Goal: Contribute content: Contribute content

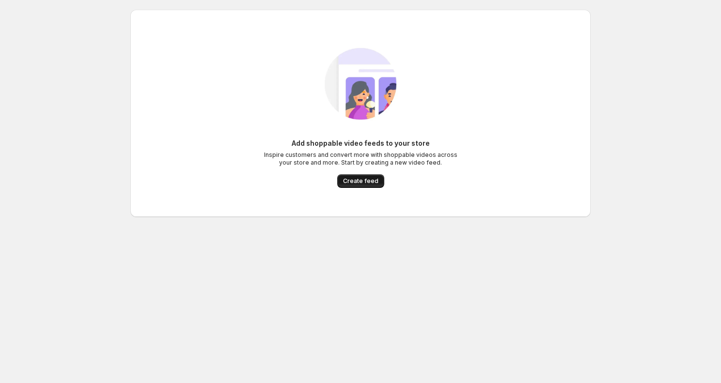
click at [358, 183] on span "Create feed" at bounding box center [360, 181] width 35 height 8
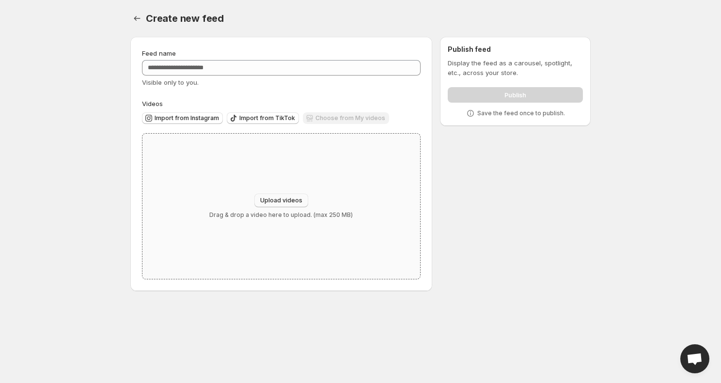
click at [273, 199] on span "Upload videos" at bounding box center [281, 201] width 42 height 8
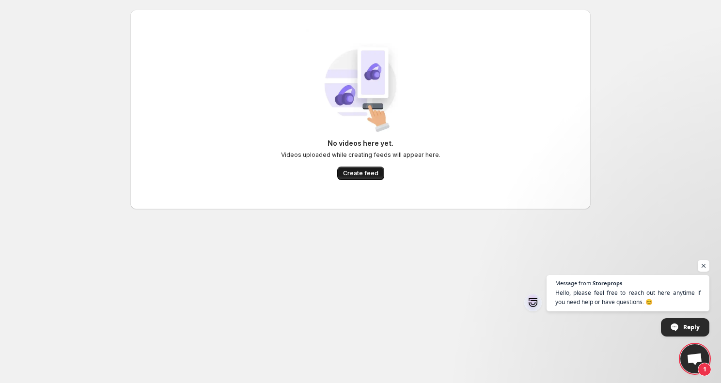
click at [362, 169] on button "Create feed" at bounding box center [360, 174] width 47 height 14
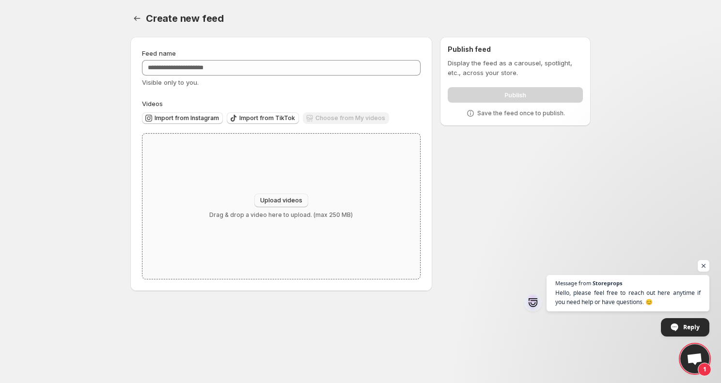
click at [300, 201] on span "Upload videos" at bounding box center [281, 201] width 42 height 8
type input "**********"
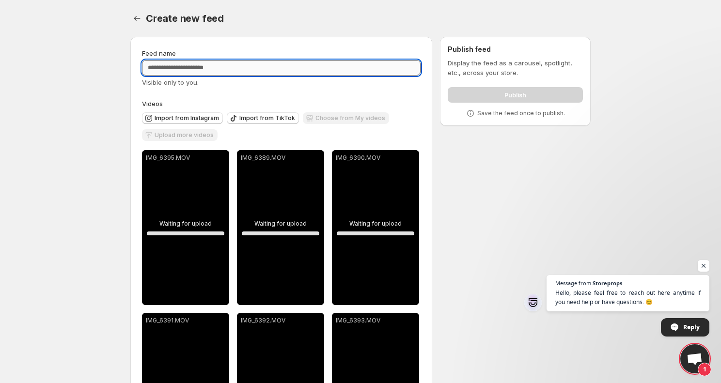
click at [189, 67] on input "Feed name" at bounding box center [281, 68] width 279 height 16
click at [187, 67] on input "Feed name" at bounding box center [281, 68] width 279 height 16
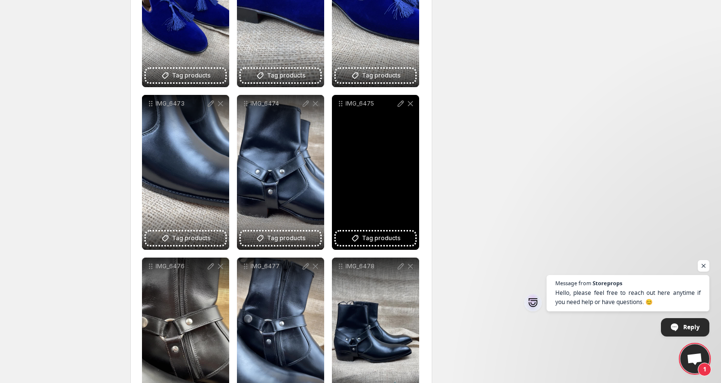
scroll to position [3583, 0]
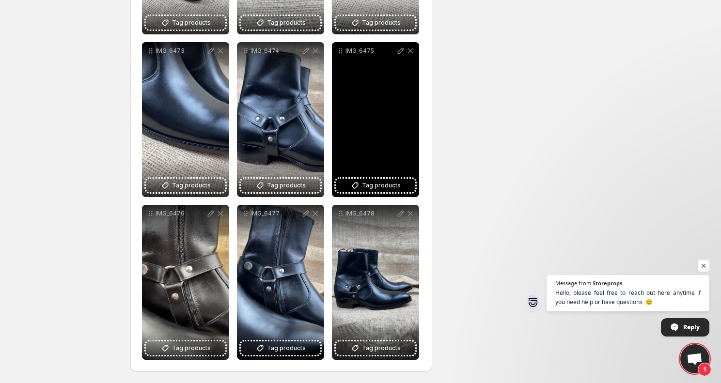
click at [182, 115] on div "IMG_6473" at bounding box center [185, 119] width 87 height 155
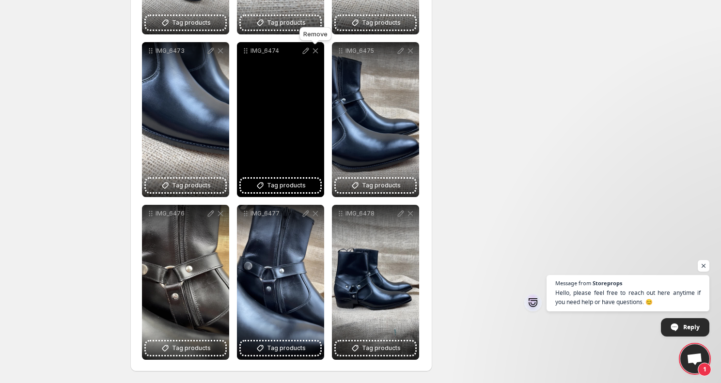
click at [316, 52] on icon at bounding box center [315, 50] width 5 height 5
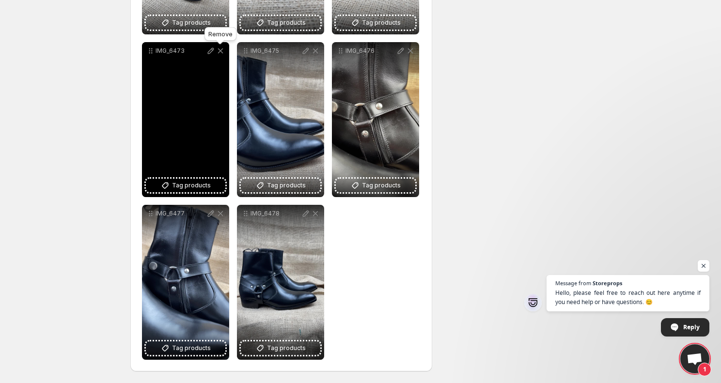
click at [222, 51] on icon at bounding box center [221, 51] width 10 height 10
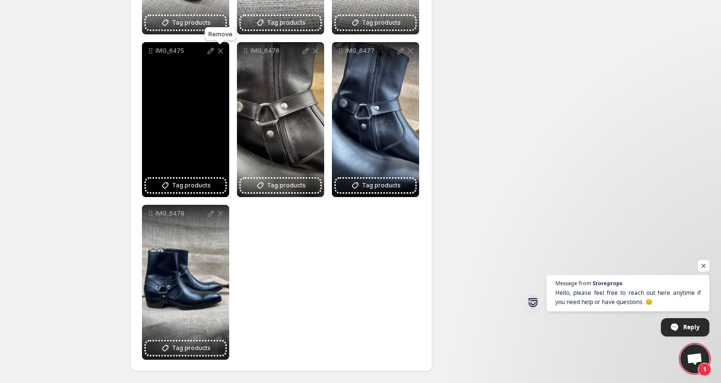
click at [222, 50] on icon at bounding box center [221, 51] width 10 height 10
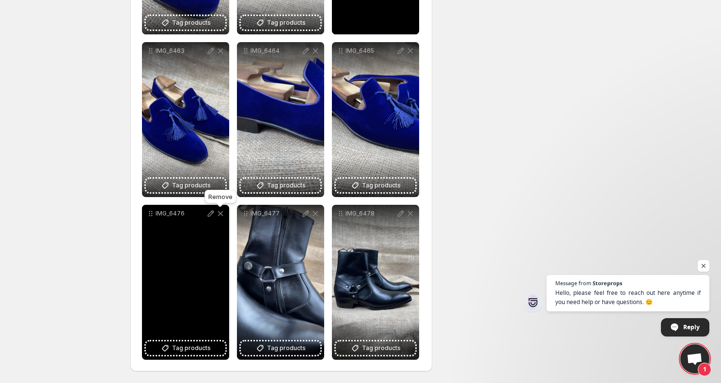
click at [222, 217] on icon at bounding box center [221, 214] width 10 height 10
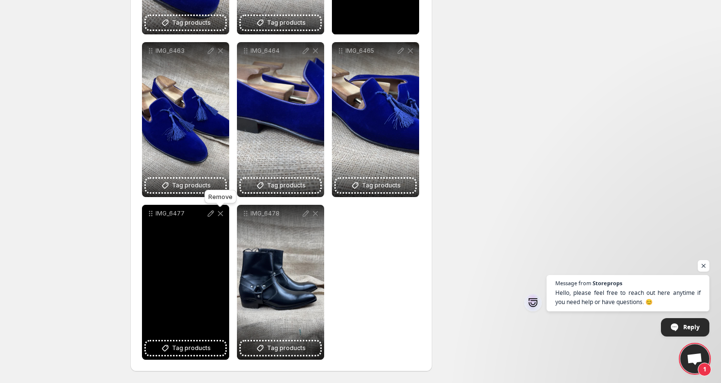
click at [222, 217] on icon at bounding box center [221, 214] width 10 height 10
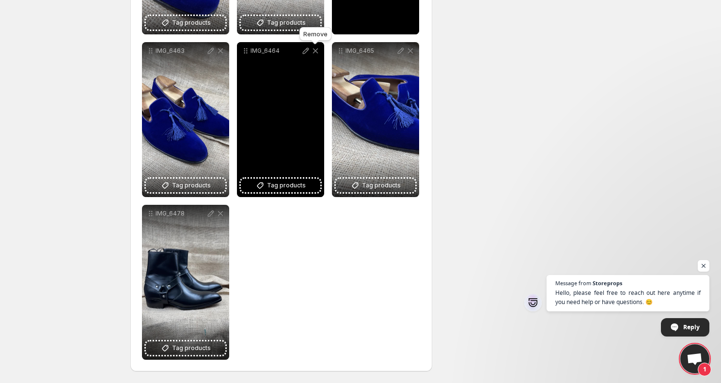
click at [315, 54] on icon at bounding box center [316, 51] width 10 height 10
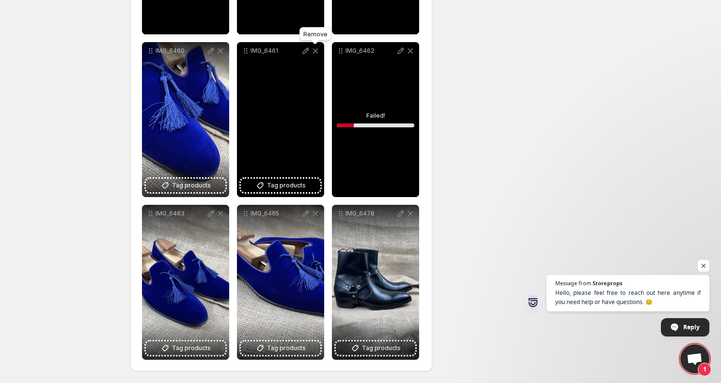
scroll to position [3257, 0]
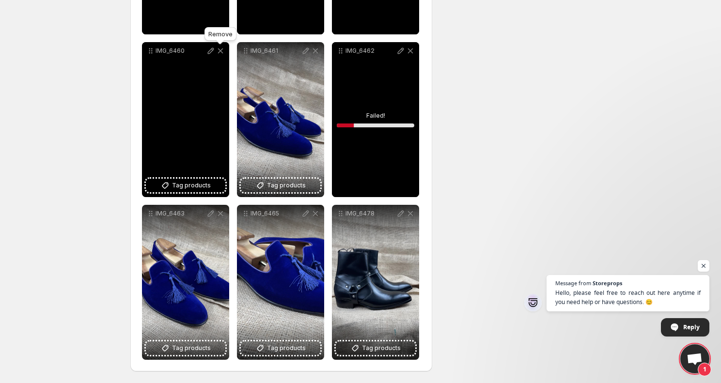
click at [220, 54] on icon at bounding box center [221, 51] width 10 height 10
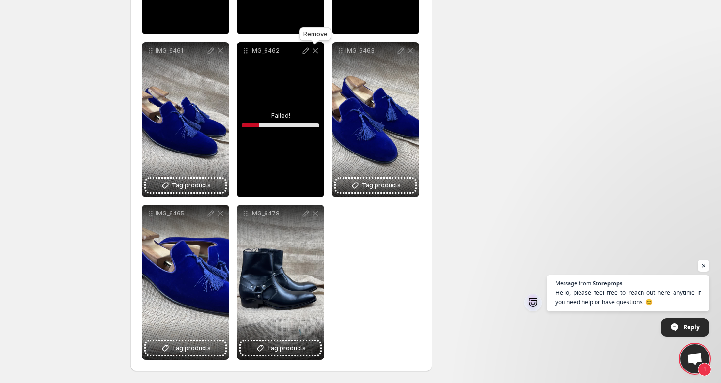
click at [317, 50] on icon at bounding box center [316, 51] width 10 height 10
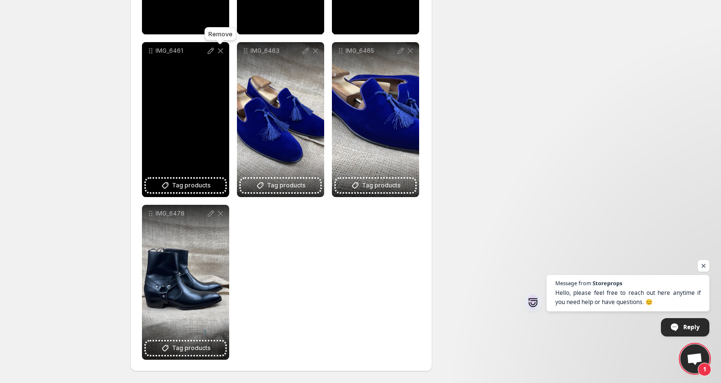
click at [223, 50] on icon at bounding box center [221, 51] width 10 height 10
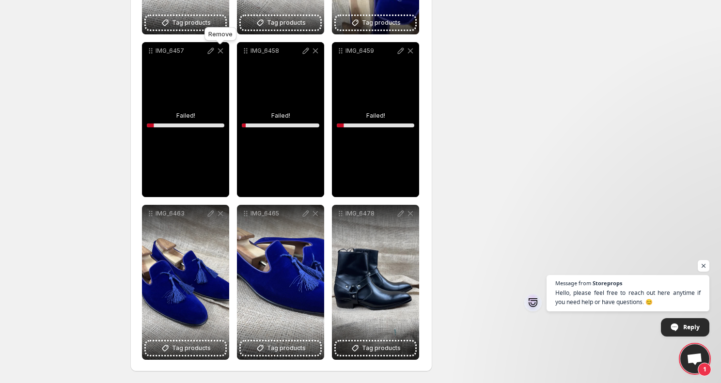
scroll to position [3094, 0]
click at [218, 53] on icon at bounding box center [221, 51] width 10 height 10
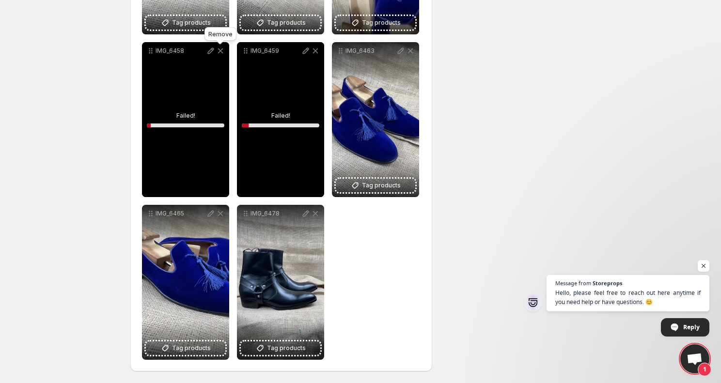
click at [219, 53] on icon at bounding box center [221, 51] width 10 height 10
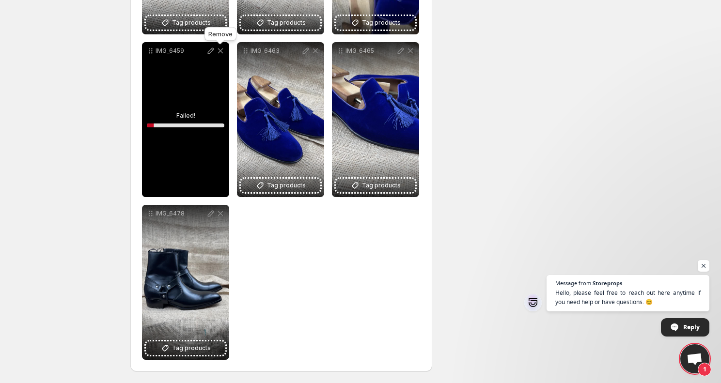
click at [219, 53] on icon at bounding box center [221, 51] width 10 height 10
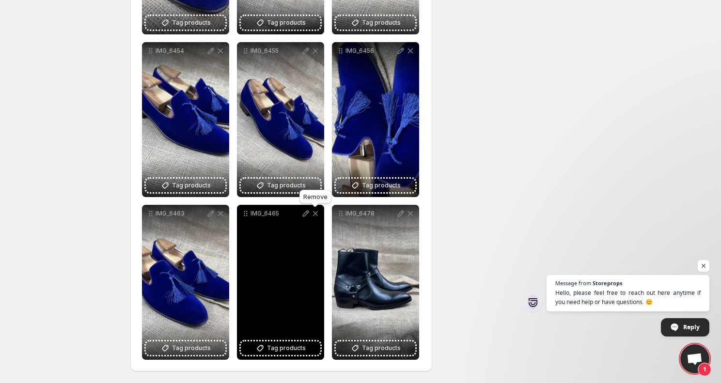
click at [314, 213] on icon at bounding box center [316, 214] width 10 height 10
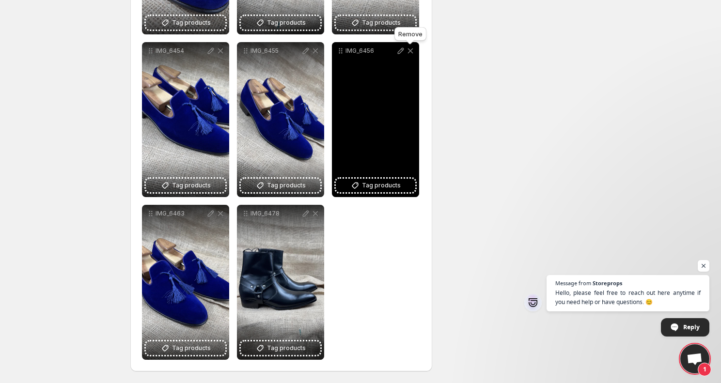
click at [412, 50] on icon at bounding box center [411, 51] width 10 height 10
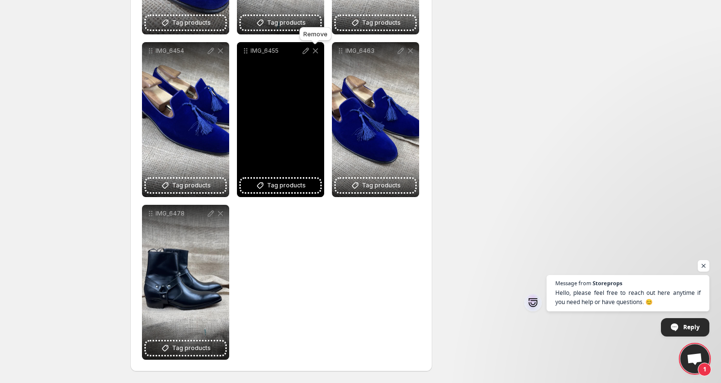
click at [315, 53] on icon at bounding box center [316, 51] width 10 height 10
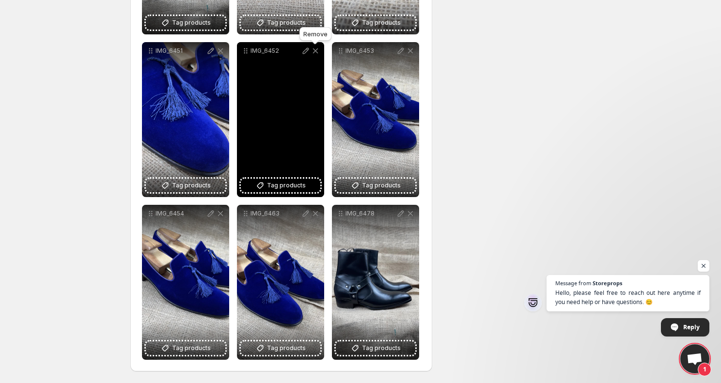
click at [315, 49] on icon at bounding box center [316, 51] width 10 height 10
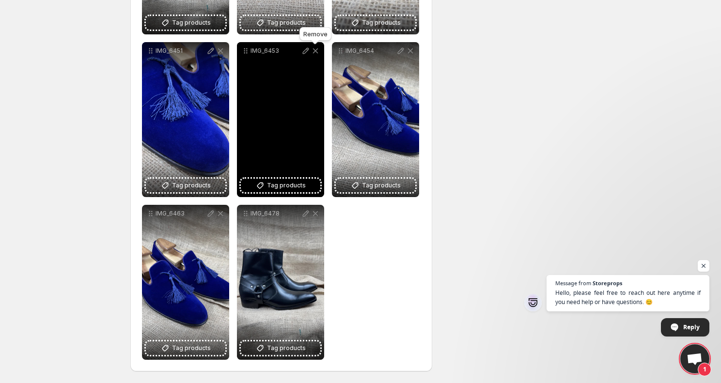
click at [315, 49] on icon at bounding box center [316, 51] width 10 height 10
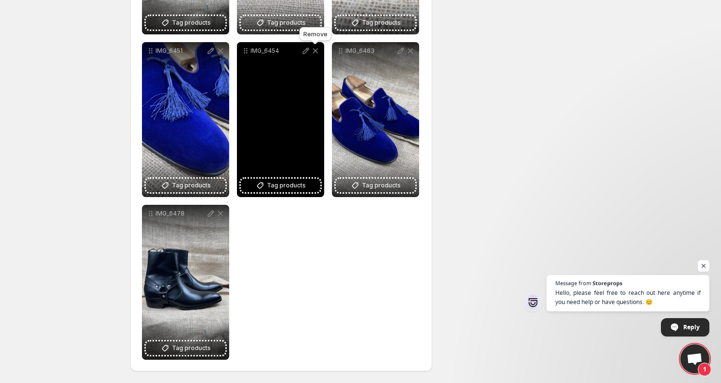
click at [315, 49] on icon at bounding box center [316, 51] width 10 height 10
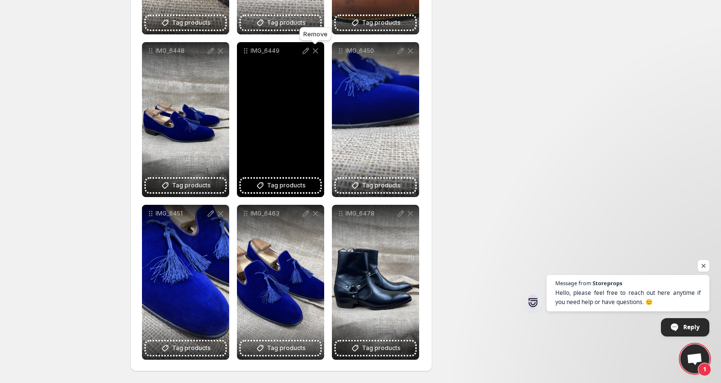
click at [316, 50] on icon at bounding box center [315, 50] width 5 height 5
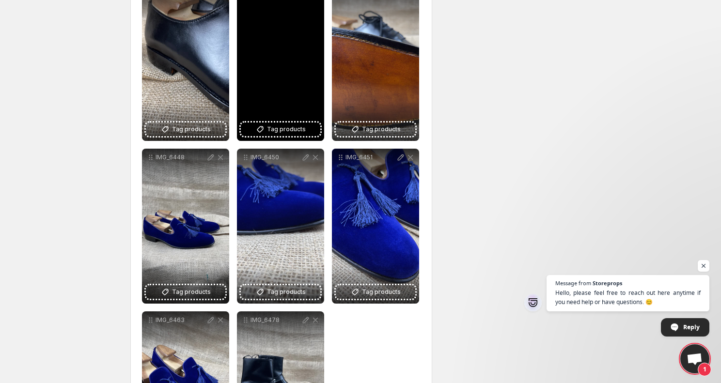
scroll to position [2408, 0]
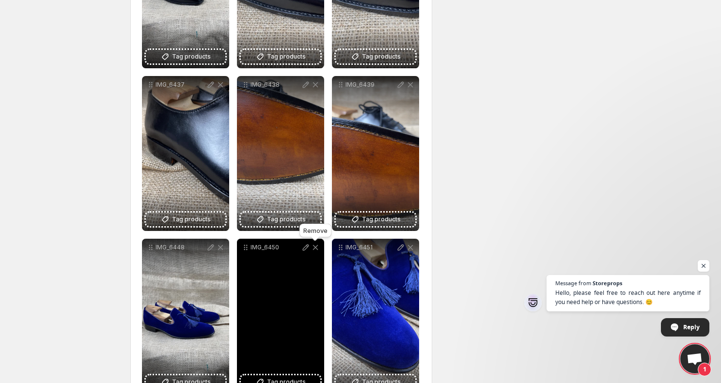
click at [315, 248] on icon at bounding box center [315, 247] width 5 height 5
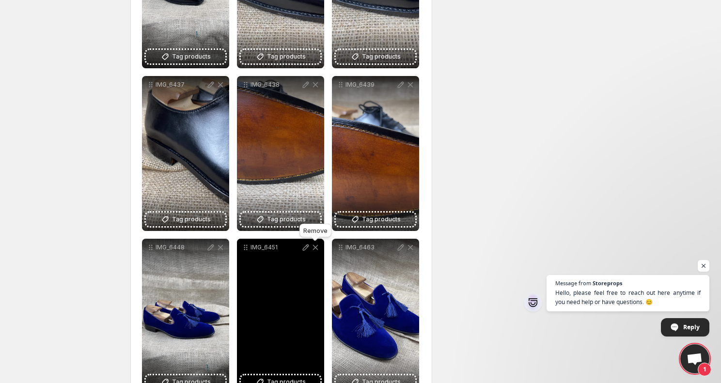
click at [315, 248] on icon at bounding box center [315, 247] width 5 height 5
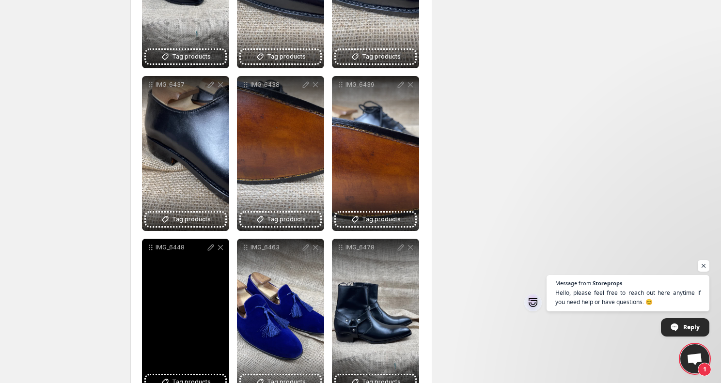
click at [221, 252] on icon at bounding box center [221, 248] width 10 height 10
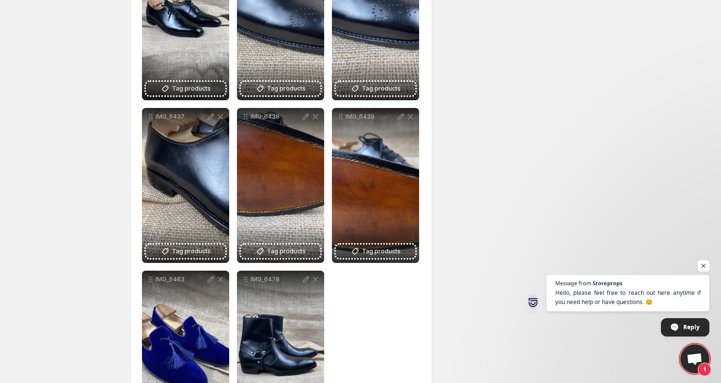
scroll to position [2365, 0]
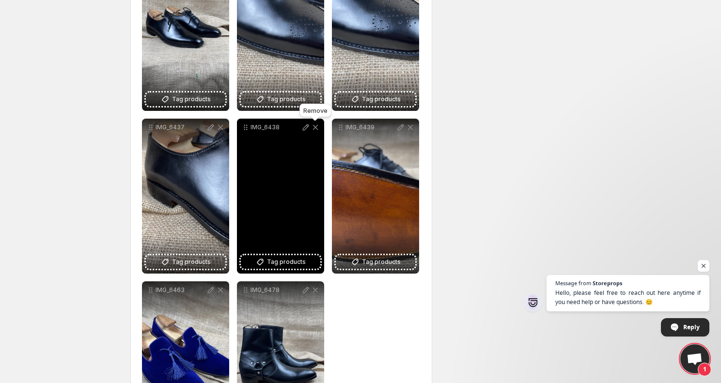
click at [317, 129] on icon at bounding box center [315, 127] width 5 height 5
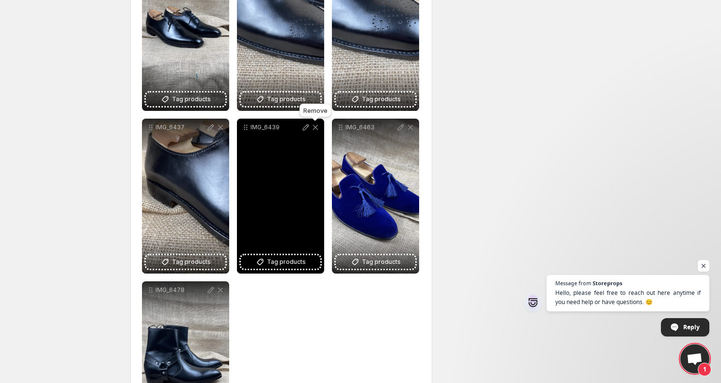
click at [315, 129] on icon at bounding box center [316, 128] width 10 height 10
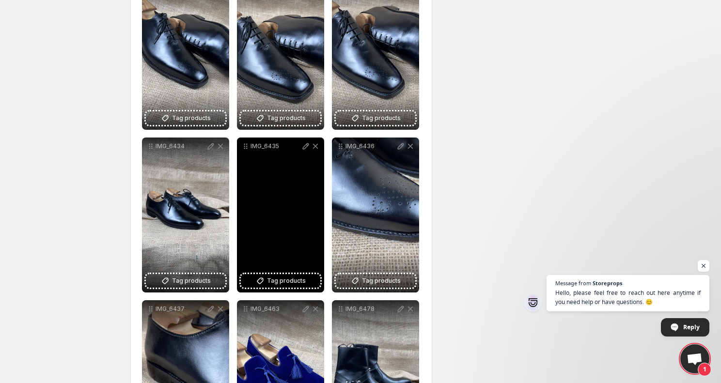
scroll to position [2154, 0]
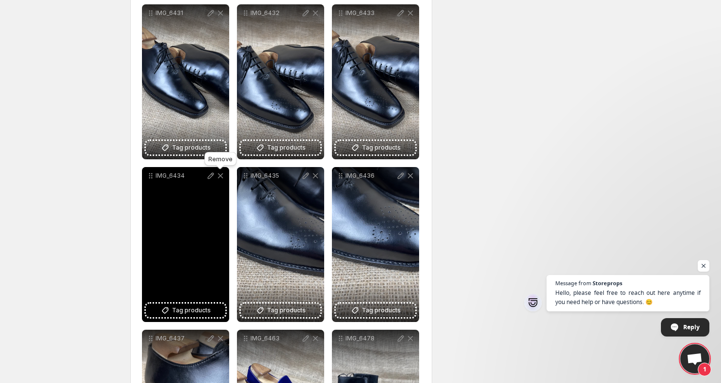
click at [223, 180] on icon at bounding box center [221, 176] width 10 height 10
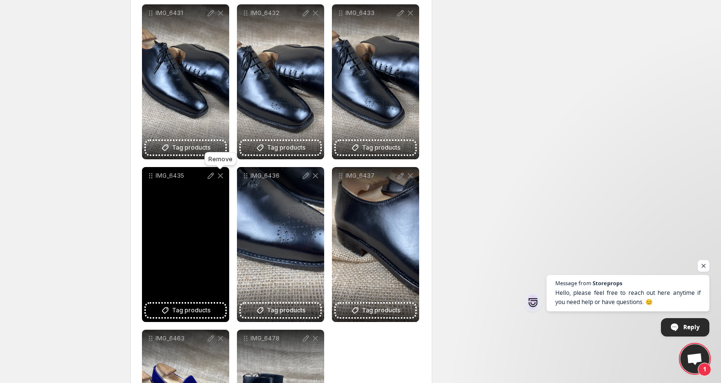
click at [223, 180] on icon at bounding box center [221, 176] width 10 height 10
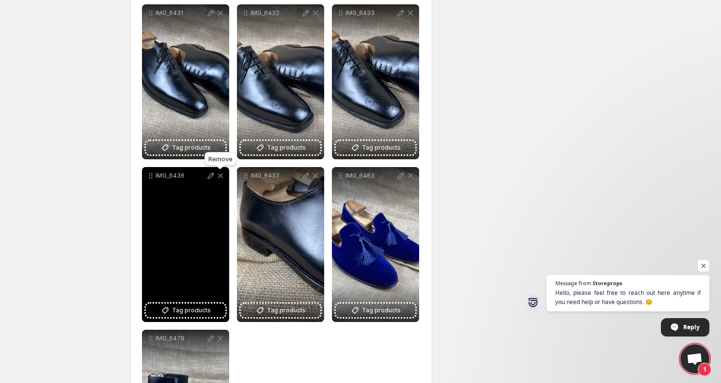
click at [223, 180] on icon at bounding box center [221, 176] width 10 height 10
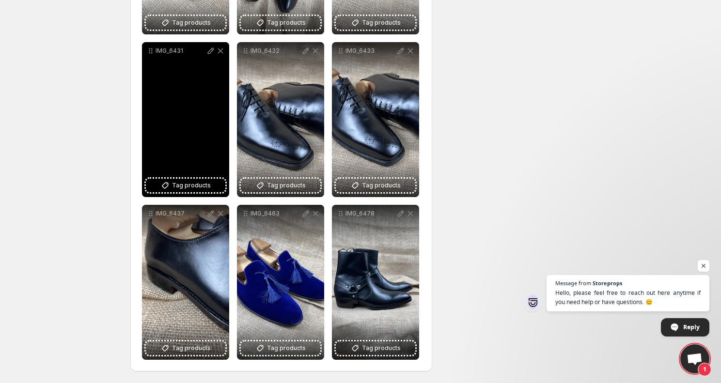
scroll to position [2117, 0]
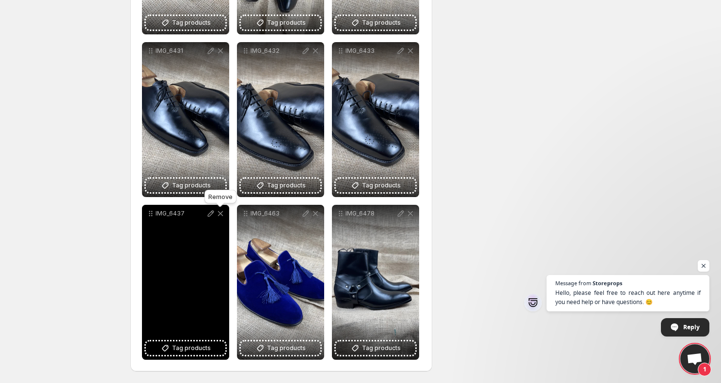
click at [220, 215] on icon at bounding box center [221, 214] width 10 height 10
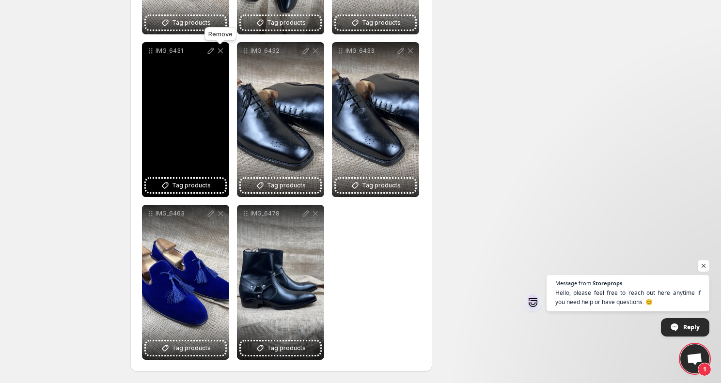
click at [220, 52] on icon at bounding box center [220, 50] width 5 height 5
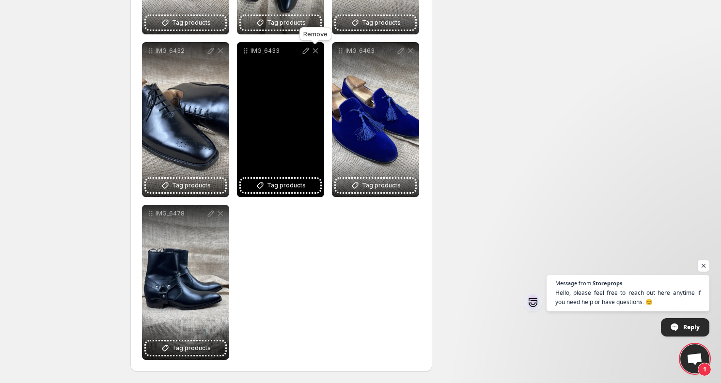
click at [316, 54] on icon at bounding box center [316, 51] width 10 height 10
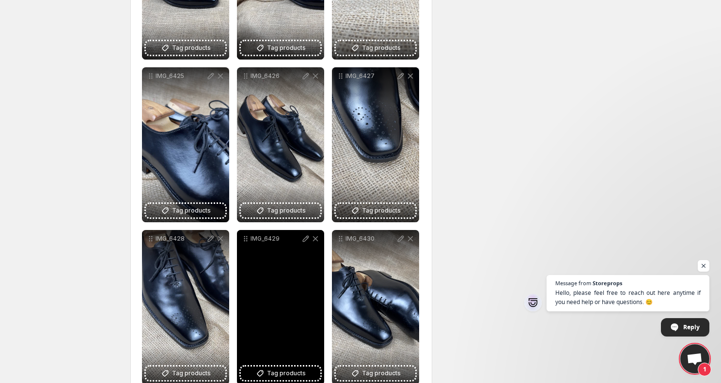
scroll to position [1761, 0]
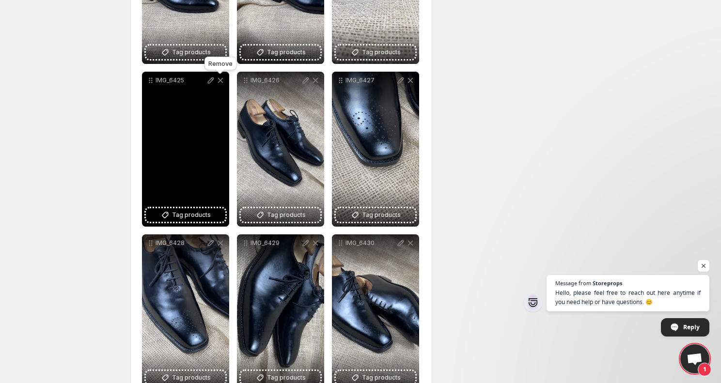
click at [221, 83] on icon at bounding box center [221, 81] width 10 height 10
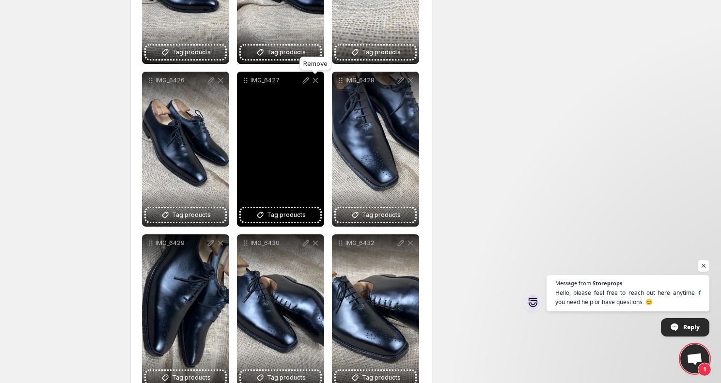
click at [316, 80] on icon at bounding box center [315, 80] width 5 height 5
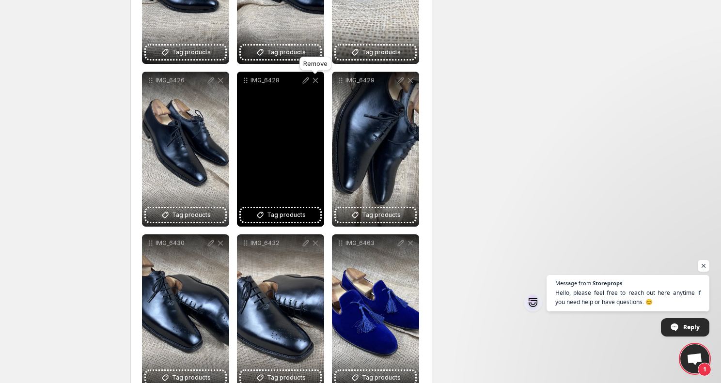
click at [316, 80] on icon at bounding box center [315, 80] width 5 height 5
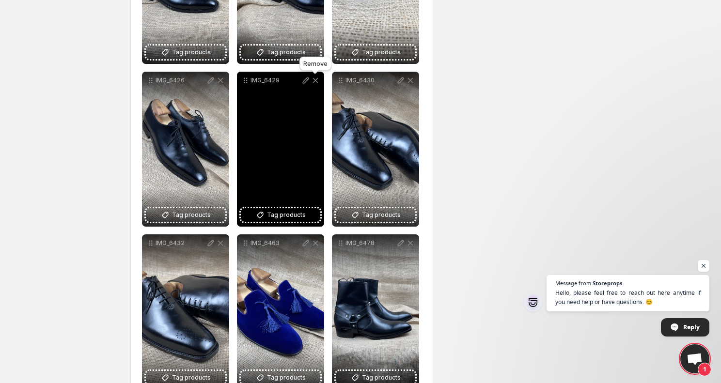
click at [316, 80] on icon at bounding box center [315, 80] width 5 height 5
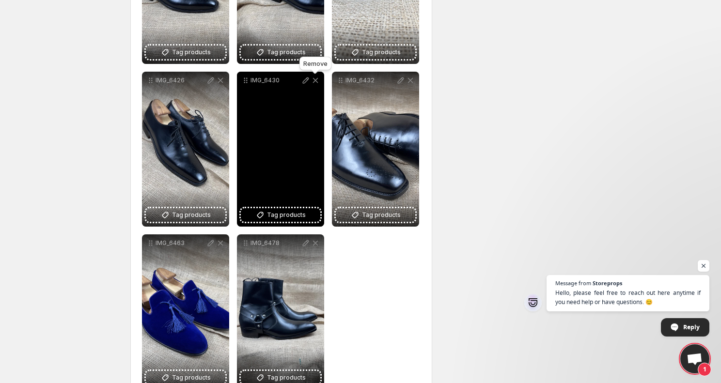
click at [316, 80] on icon at bounding box center [315, 80] width 5 height 5
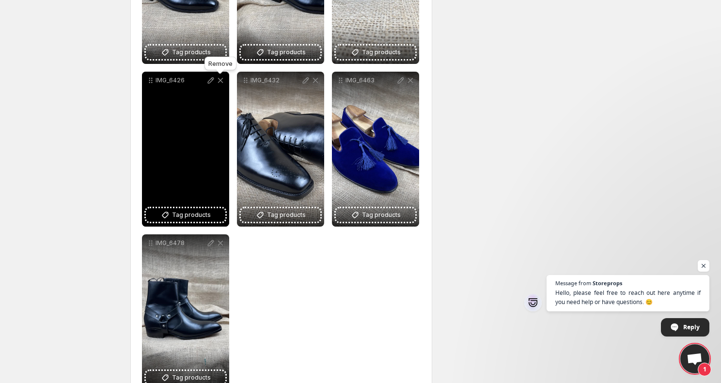
click at [222, 84] on icon at bounding box center [221, 81] width 10 height 10
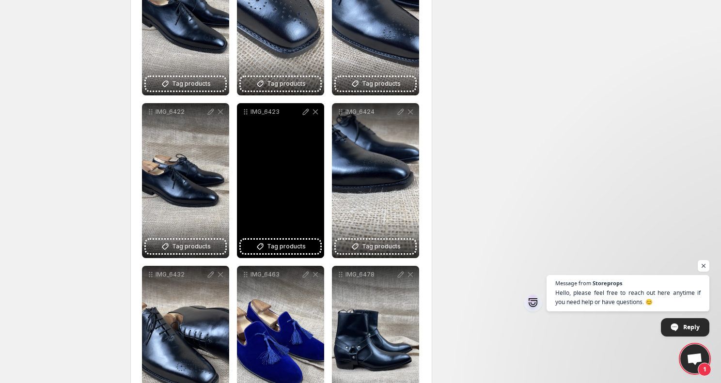
scroll to position [1552, 0]
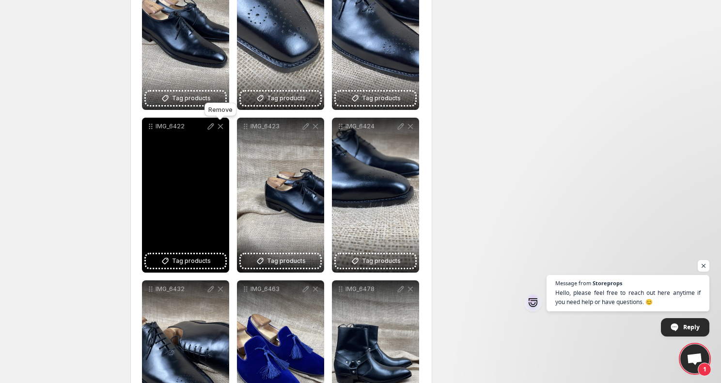
click at [219, 125] on icon at bounding box center [221, 127] width 10 height 10
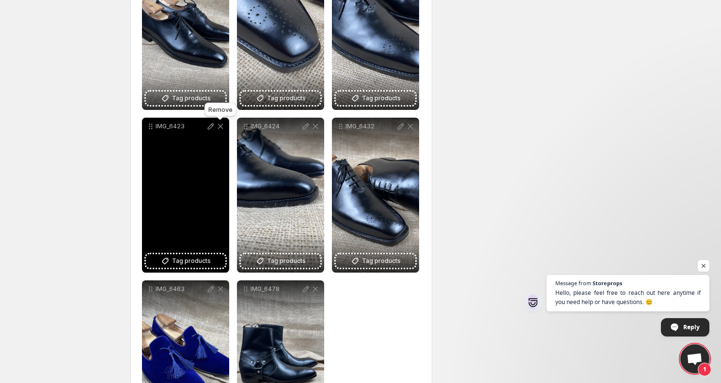
click at [219, 125] on icon at bounding box center [221, 127] width 10 height 10
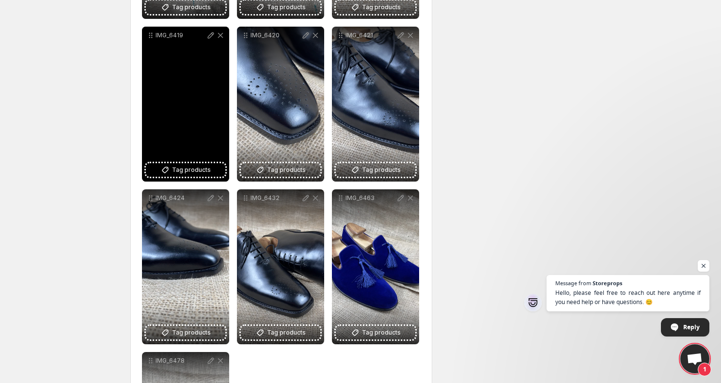
scroll to position [1471, 0]
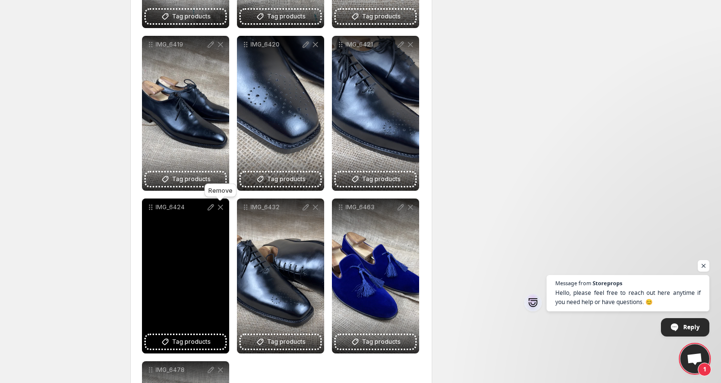
click at [222, 208] on icon at bounding box center [221, 208] width 10 height 10
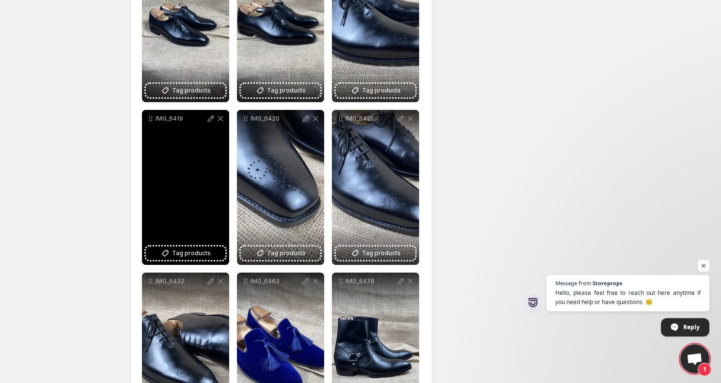
scroll to position [1387, 0]
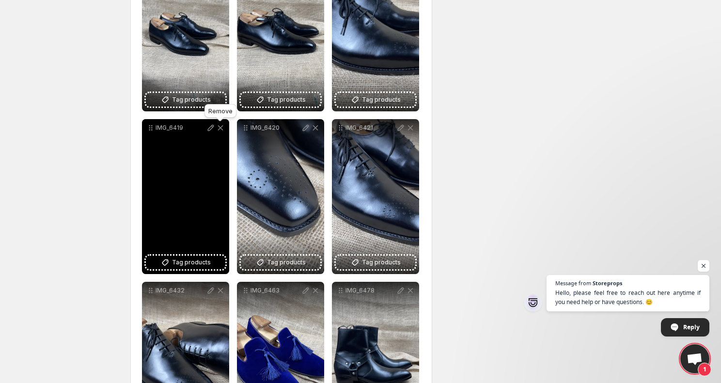
click at [222, 129] on icon at bounding box center [220, 128] width 5 height 5
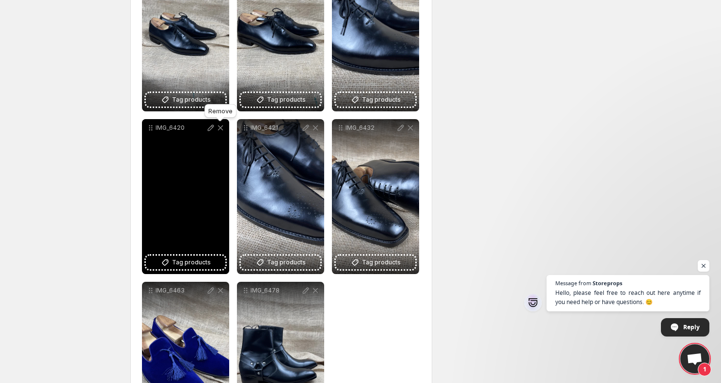
click at [222, 129] on icon at bounding box center [220, 128] width 5 height 5
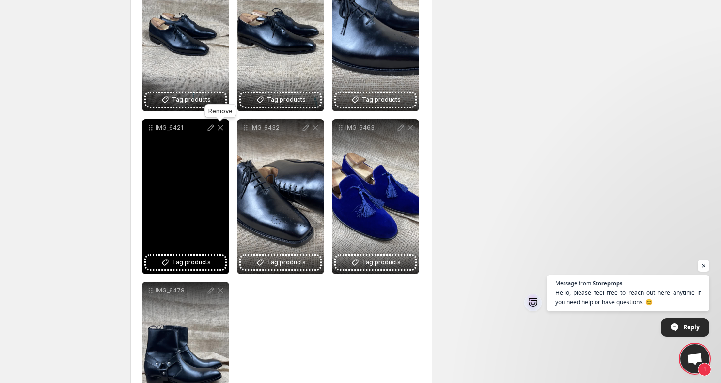
click at [222, 129] on icon at bounding box center [220, 128] width 5 height 5
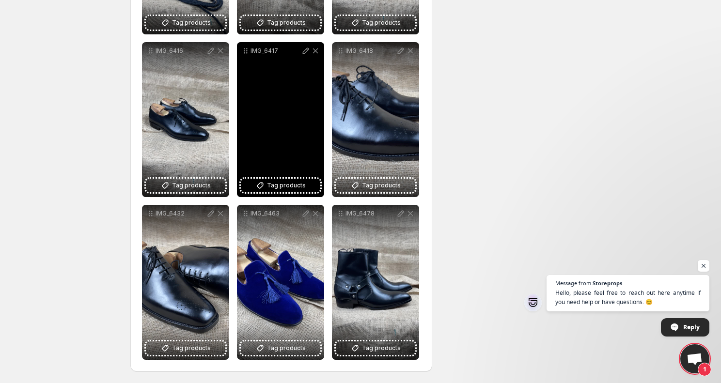
scroll to position [1294, 0]
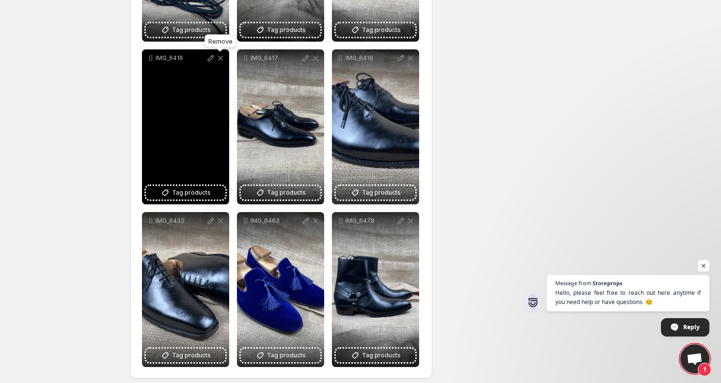
click at [221, 62] on icon at bounding box center [221, 58] width 10 height 10
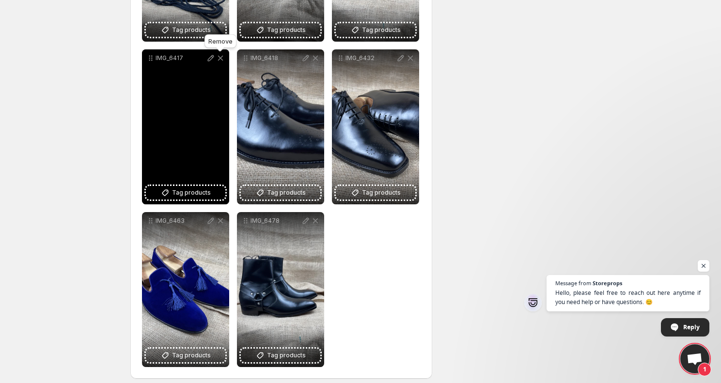
click at [221, 62] on icon at bounding box center [221, 58] width 10 height 10
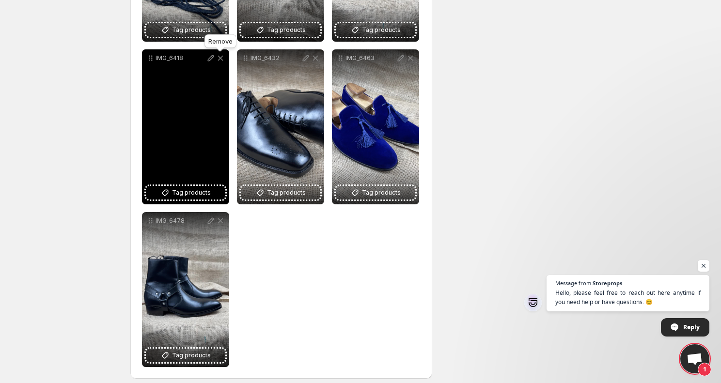
click at [221, 62] on icon at bounding box center [221, 58] width 10 height 10
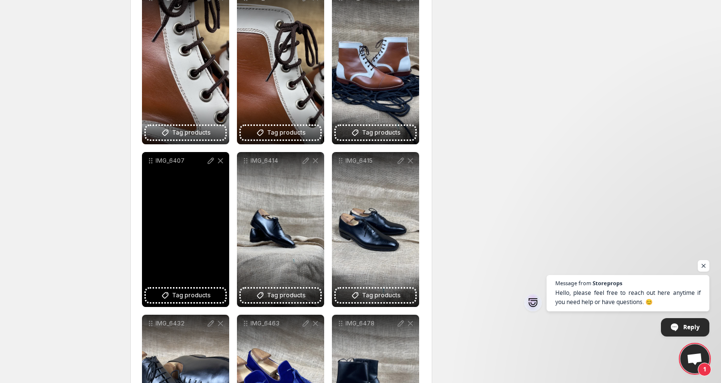
scroll to position [1009, 0]
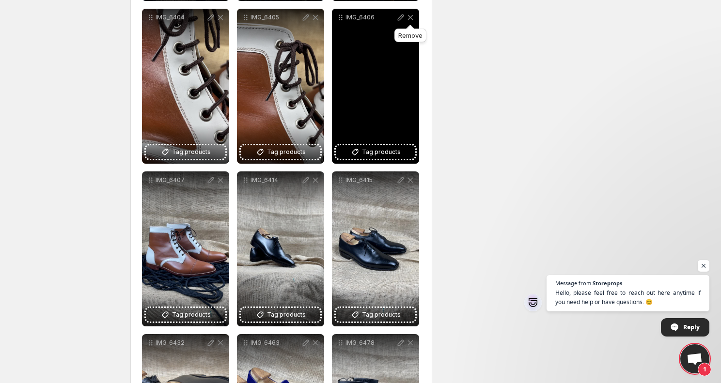
click at [413, 19] on icon at bounding box center [411, 18] width 10 height 10
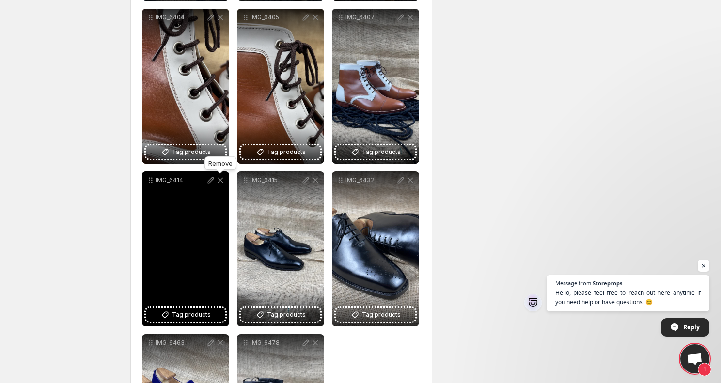
click at [221, 180] on icon at bounding box center [220, 180] width 5 height 5
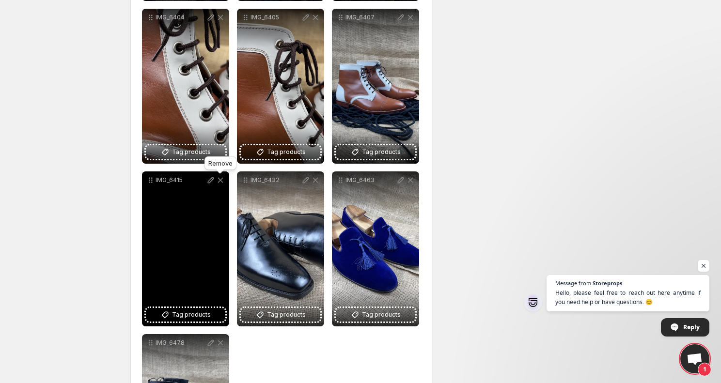
click at [221, 180] on icon at bounding box center [220, 180] width 5 height 5
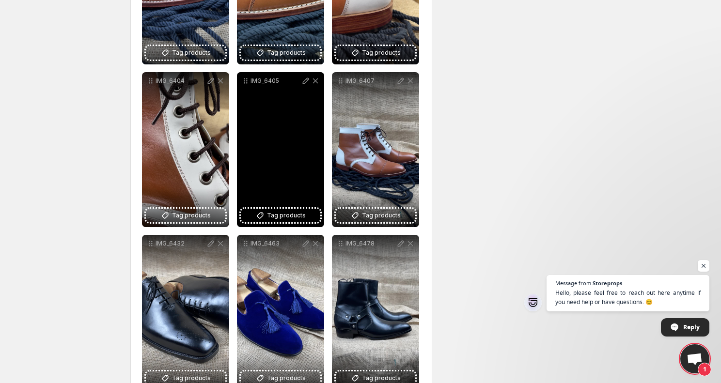
scroll to position [935, 0]
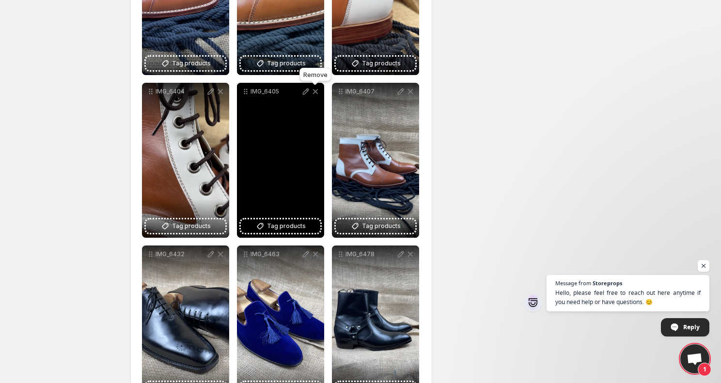
click at [316, 93] on icon at bounding box center [315, 91] width 5 height 5
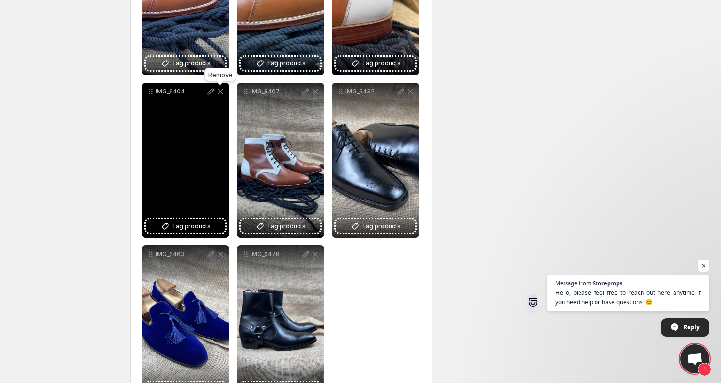
click at [221, 92] on icon at bounding box center [220, 91] width 5 height 5
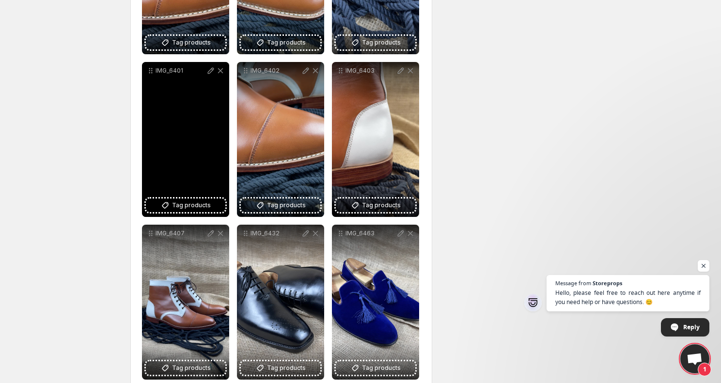
scroll to position [791, 0]
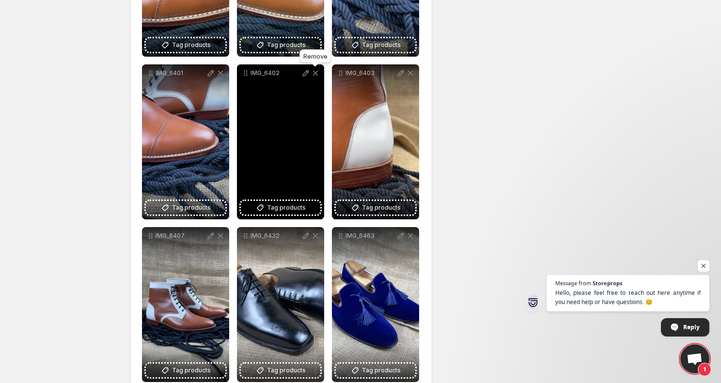
click at [314, 72] on icon at bounding box center [315, 73] width 5 height 5
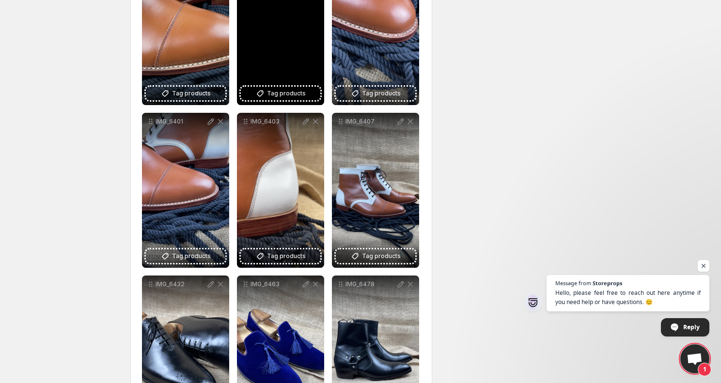
scroll to position [738, 0]
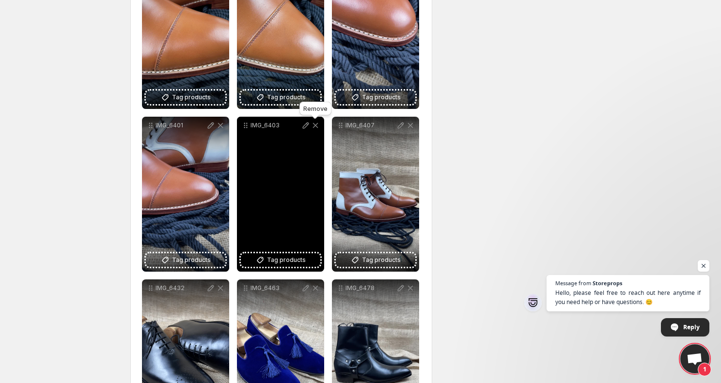
click at [317, 128] on icon at bounding box center [316, 126] width 10 height 10
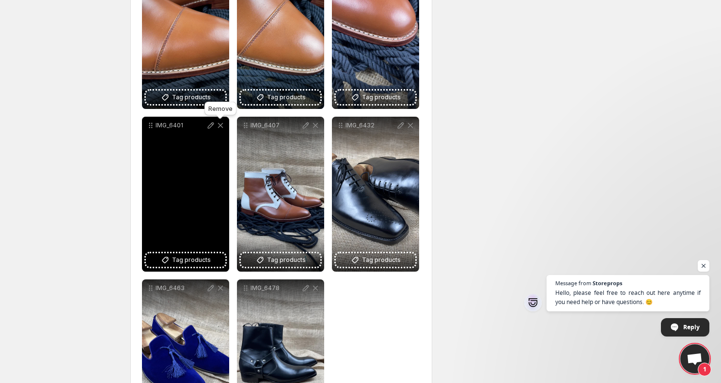
click at [221, 128] on icon at bounding box center [221, 126] width 10 height 10
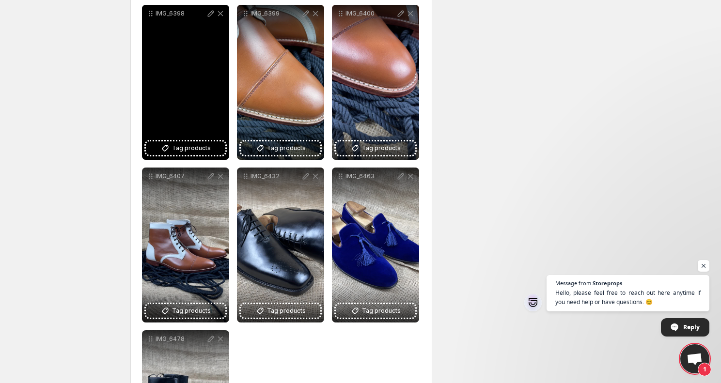
scroll to position [642, 0]
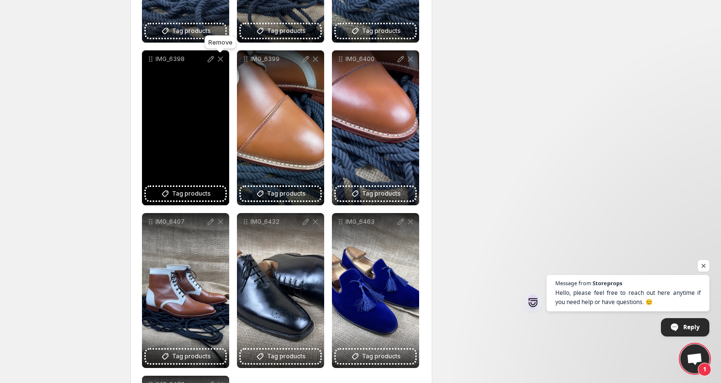
click at [221, 61] on icon at bounding box center [221, 59] width 10 height 10
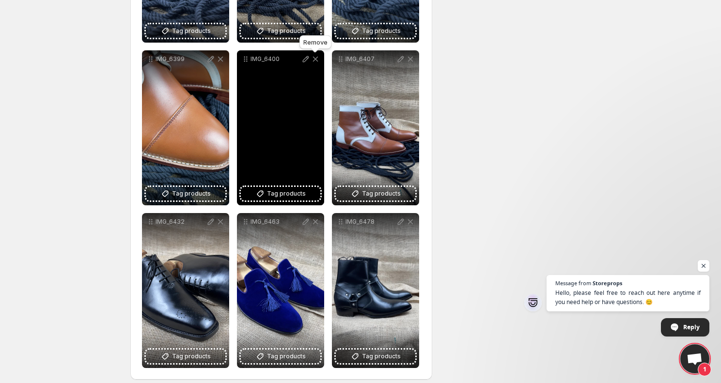
click at [315, 57] on icon at bounding box center [316, 59] width 10 height 10
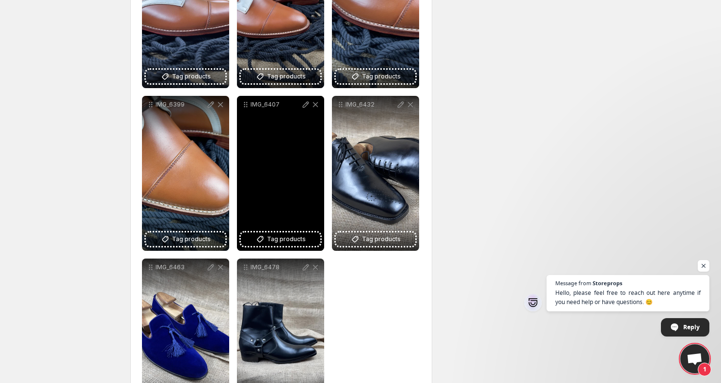
scroll to position [572, 0]
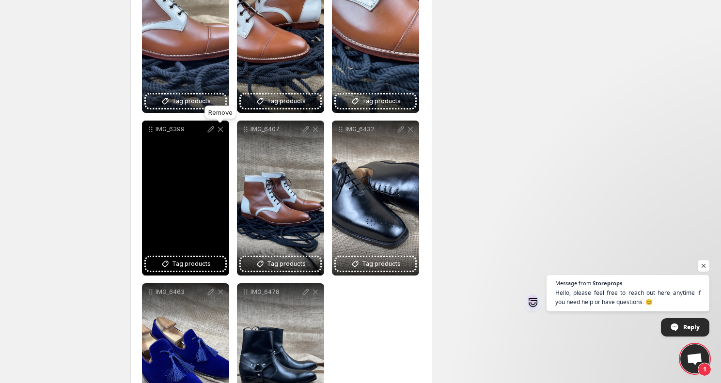
click at [221, 130] on icon at bounding box center [221, 130] width 10 height 10
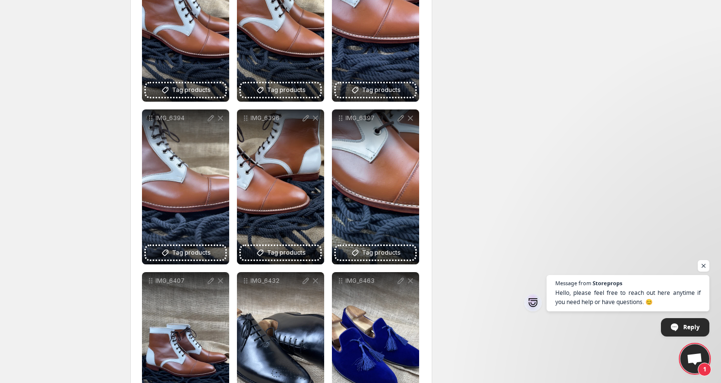
scroll to position [415, 0]
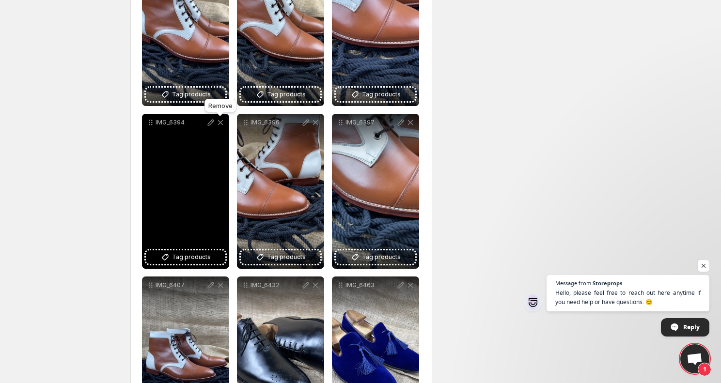
click at [224, 126] on icon at bounding box center [221, 123] width 10 height 10
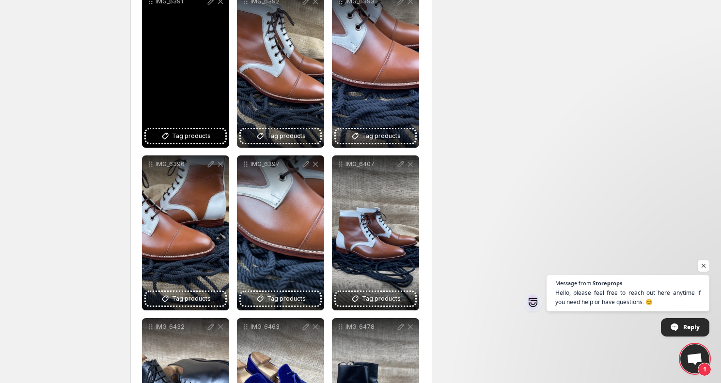
scroll to position [349, 0]
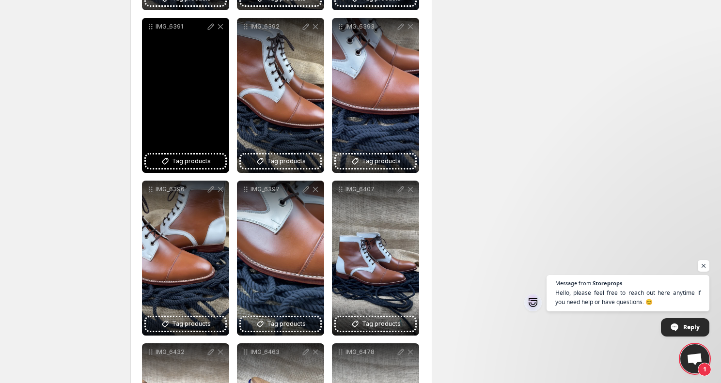
click at [221, 32] on icon at bounding box center [221, 27] width 10 height 10
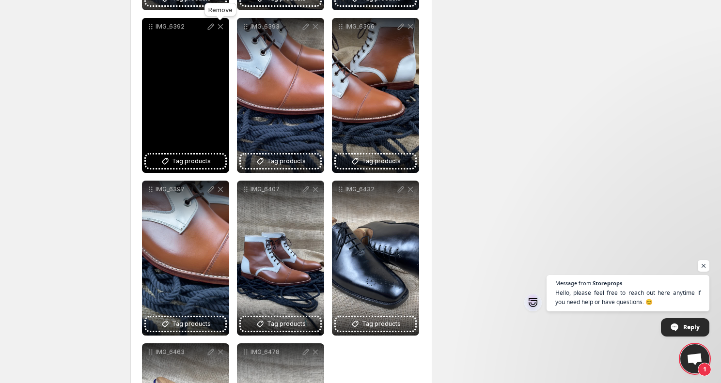
click at [220, 28] on icon at bounding box center [221, 27] width 10 height 10
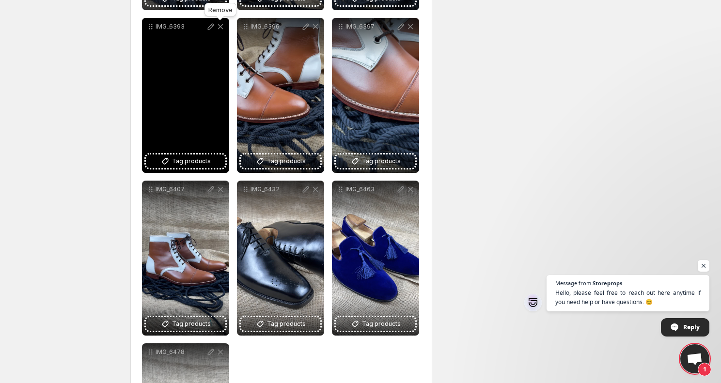
click at [220, 28] on icon at bounding box center [221, 27] width 10 height 10
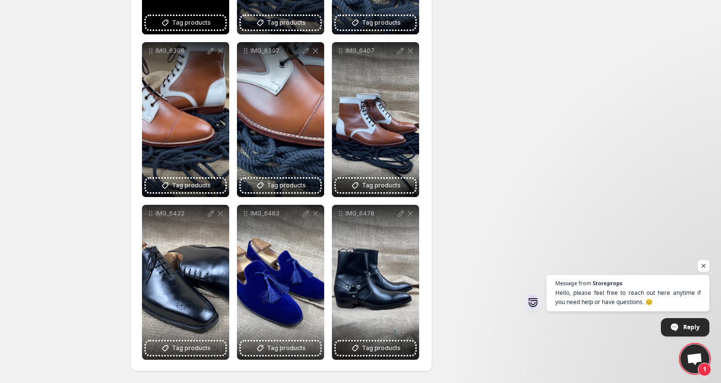
scroll to position [325, 0]
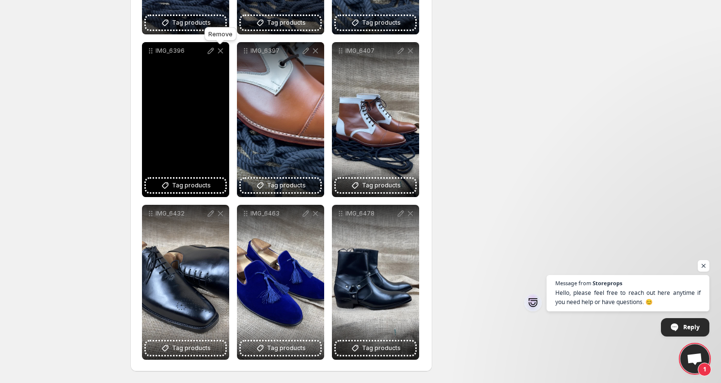
click at [220, 51] on icon at bounding box center [220, 50] width 5 height 5
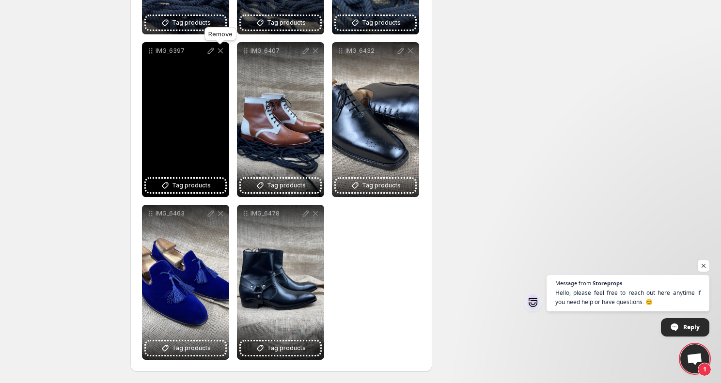
click at [220, 50] on icon at bounding box center [220, 50] width 5 height 5
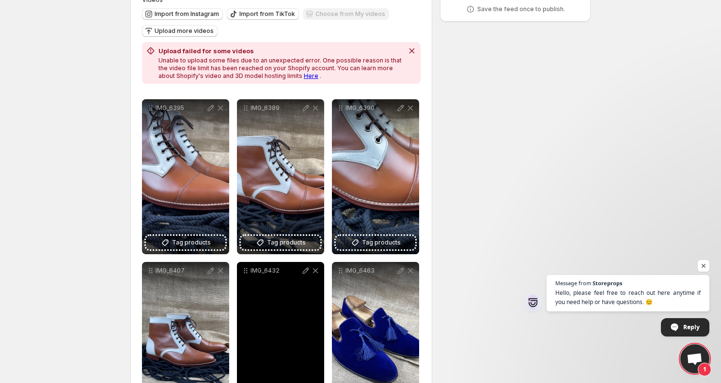
scroll to position [96, 0]
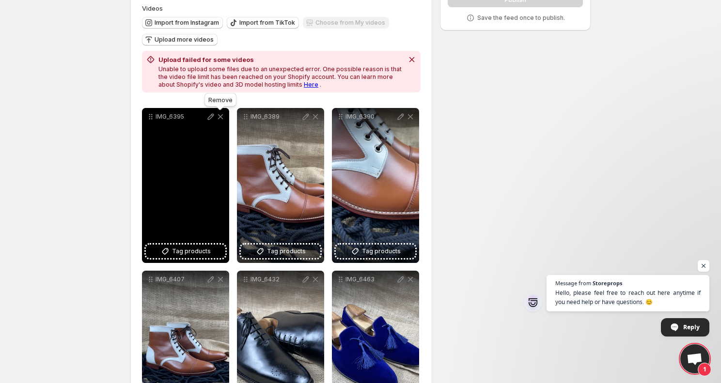
click at [220, 117] on icon at bounding box center [220, 116] width 5 height 5
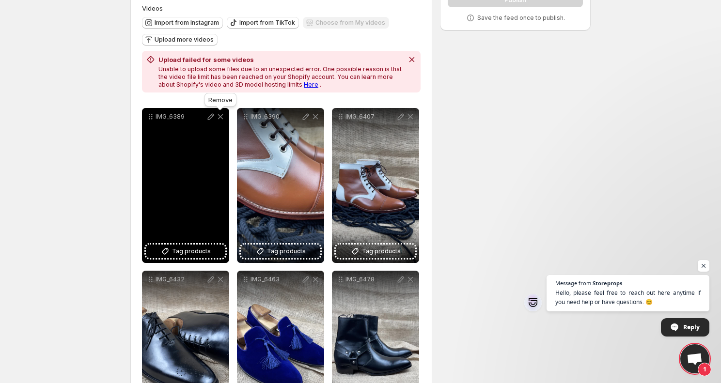
click at [220, 117] on icon at bounding box center [220, 116] width 5 height 5
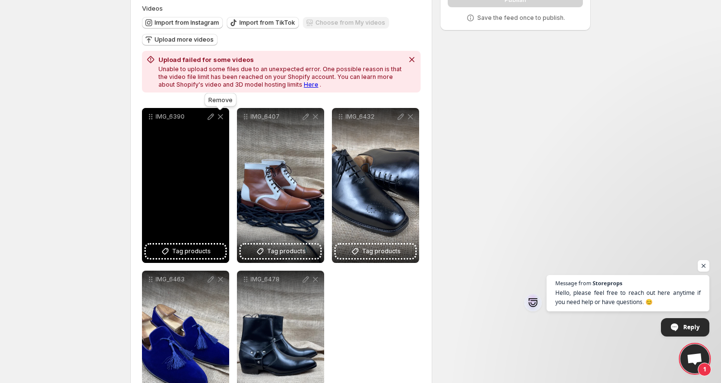
click at [220, 117] on icon at bounding box center [220, 116] width 5 height 5
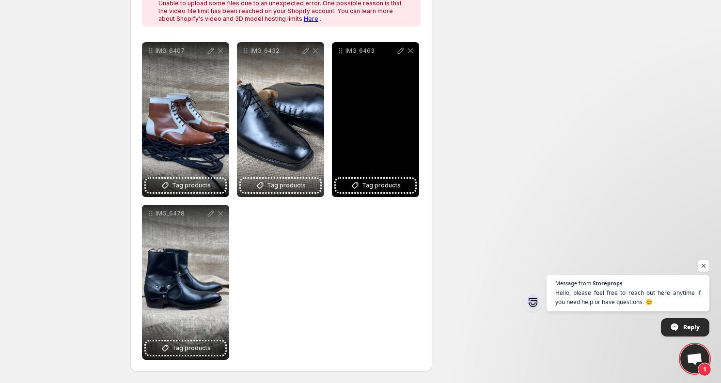
scroll to position [0, 0]
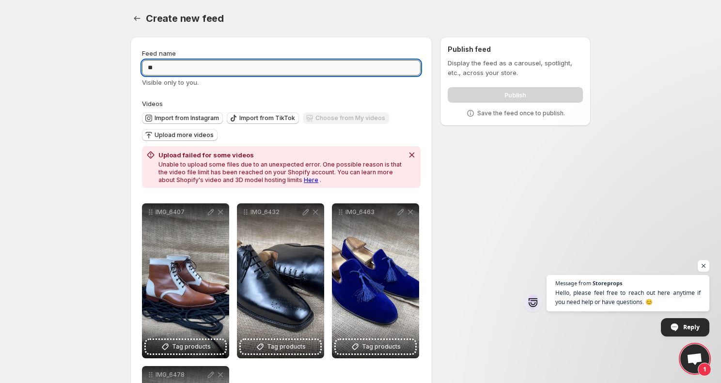
click at [228, 64] on input "**" at bounding box center [281, 68] width 279 height 16
type input "*"
type input "**********"
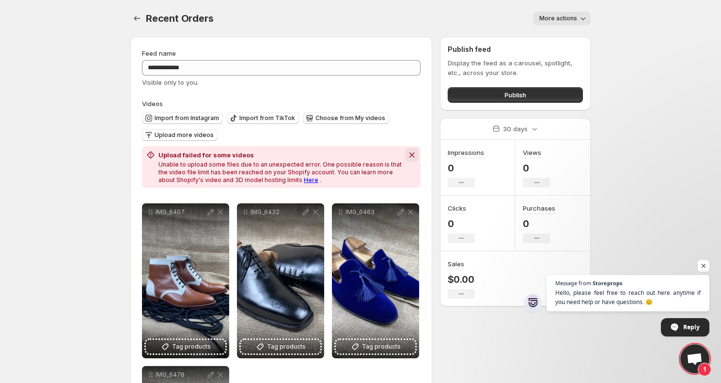
click at [413, 155] on icon "Dismiss notification" at bounding box center [411, 155] width 5 height 5
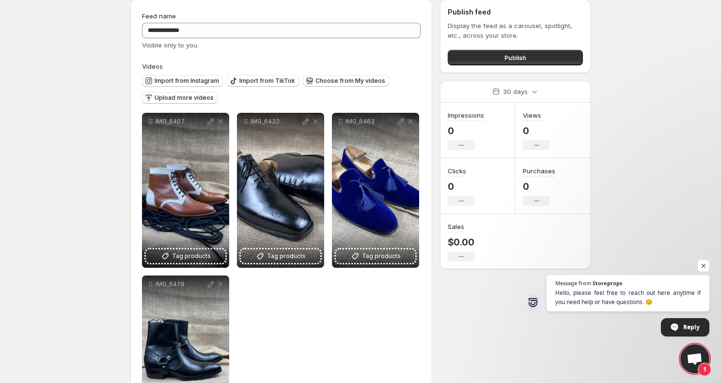
scroll to position [15, 0]
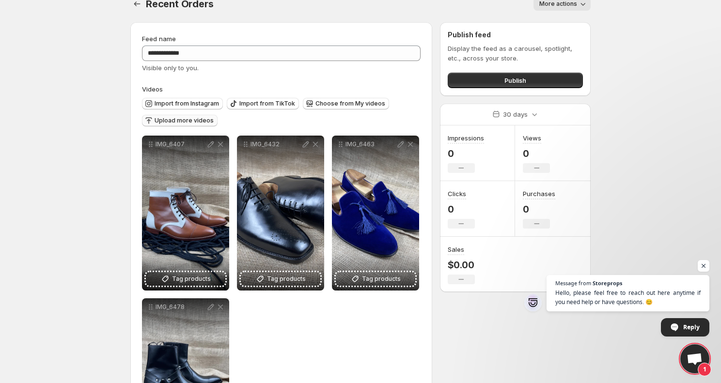
click at [177, 121] on span "Upload more videos" at bounding box center [184, 121] width 59 height 8
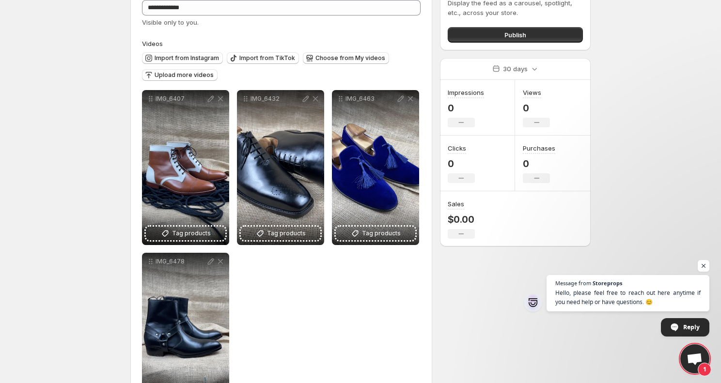
scroll to position [0, 0]
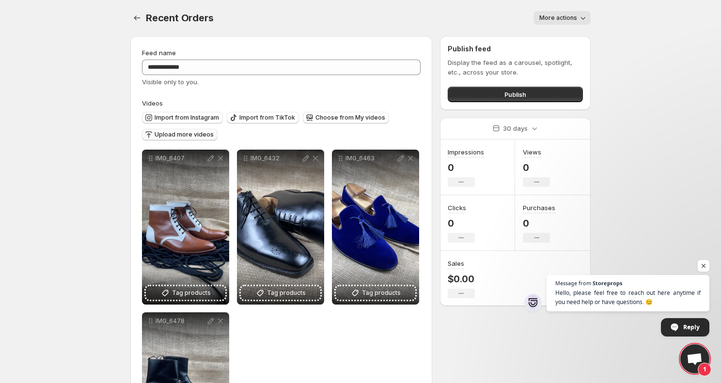
click at [185, 134] on span "Upload more videos" at bounding box center [184, 135] width 59 height 8
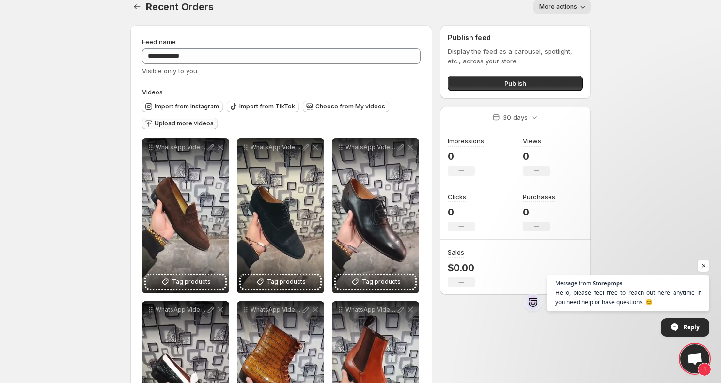
scroll to position [11, 0]
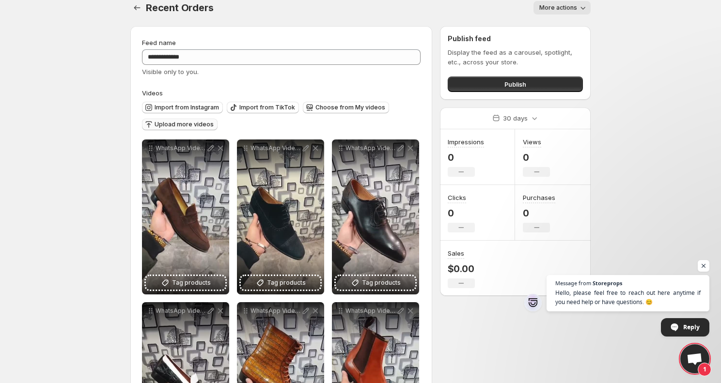
click at [204, 124] on span "Upload more videos" at bounding box center [184, 125] width 59 height 8
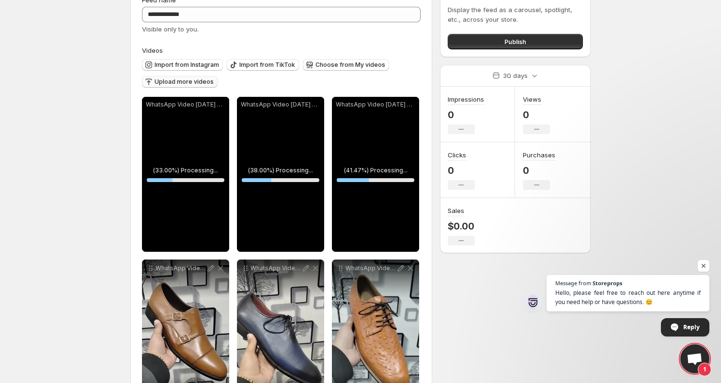
scroll to position [0, 0]
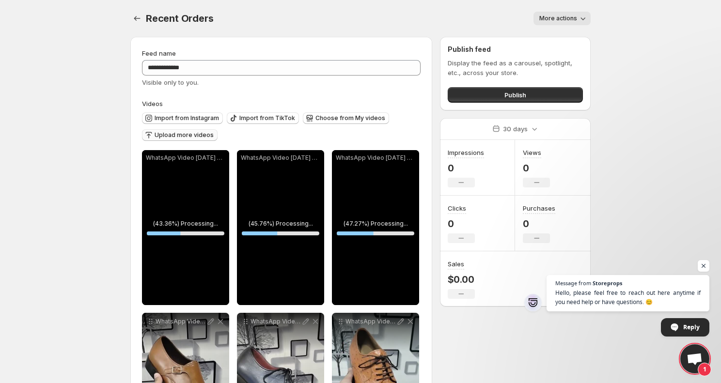
click at [182, 134] on span "Upload more videos" at bounding box center [184, 135] width 59 height 8
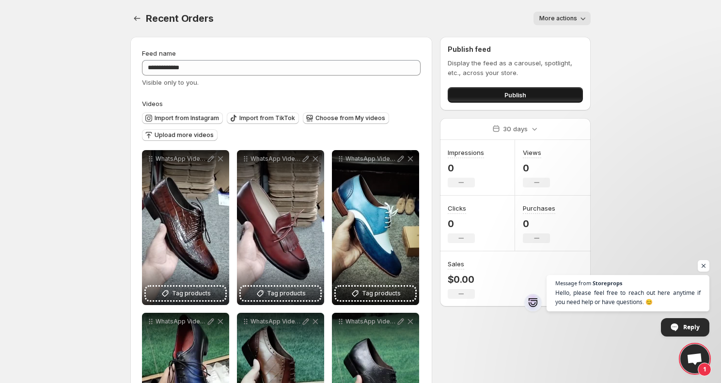
click at [486, 96] on button "Publish" at bounding box center [515, 95] width 135 height 16
click at [487, 96] on button "Publish" at bounding box center [515, 95] width 135 height 16
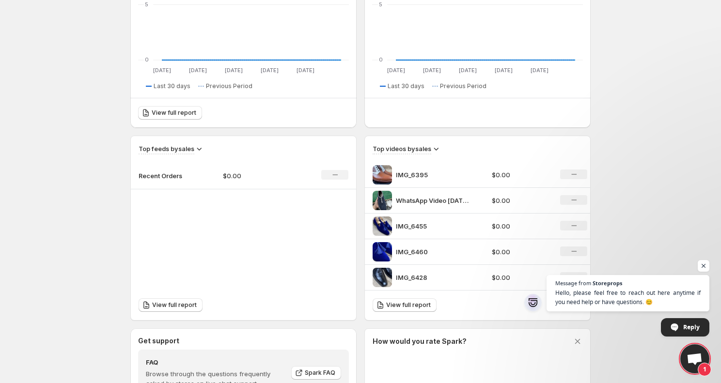
scroll to position [293, 0]
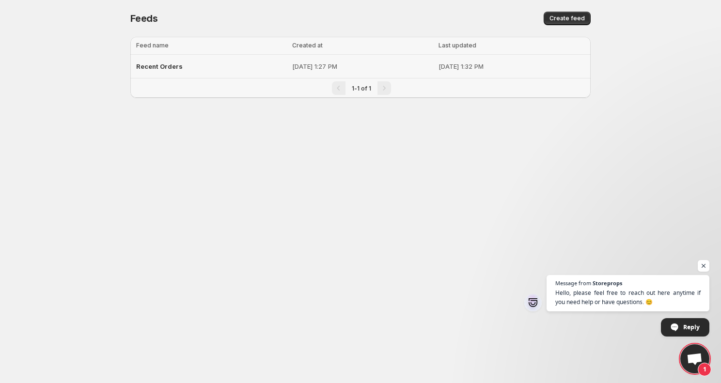
click at [158, 66] on span "Recent Orders" at bounding box center [159, 67] width 47 height 8
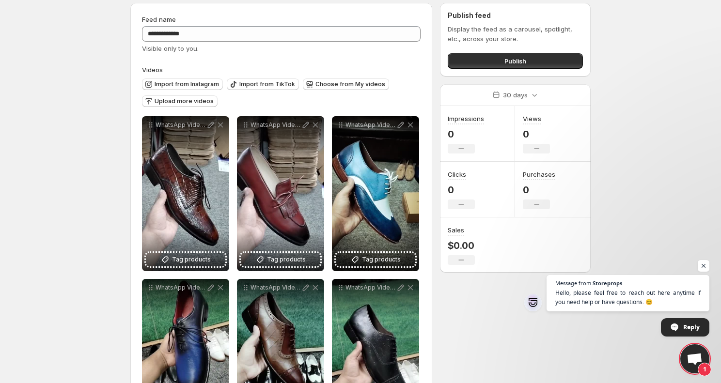
scroll to position [48, 0]
